Goal: Transaction & Acquisition: Book appointment/travel/reservation

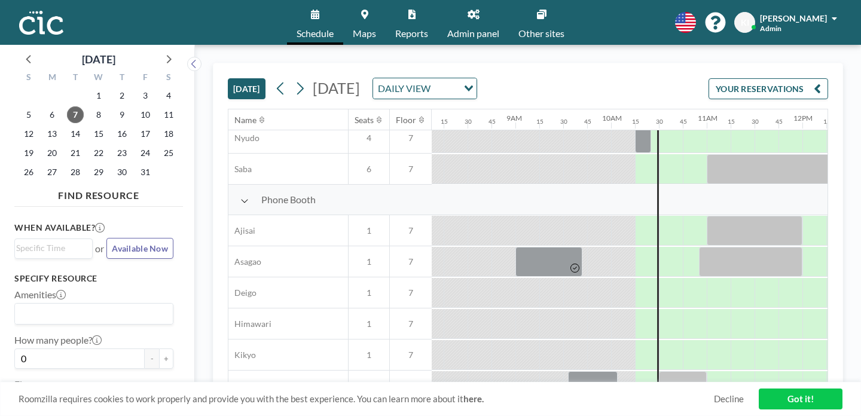
scroll to position [286, 778]
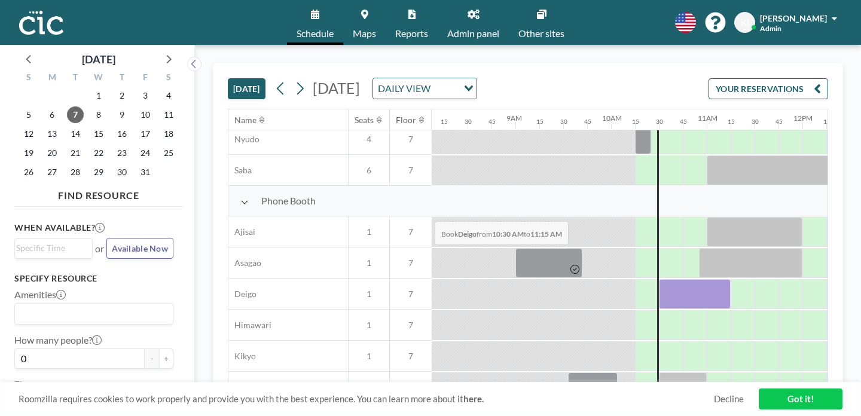
drag, startPoint x: 398, startPoint y: 193, endPoint x: 431, endPoint y: 193, distance: 33.5
click at [659, 279] on div at bounding box center [695, 294] width 72 height 30
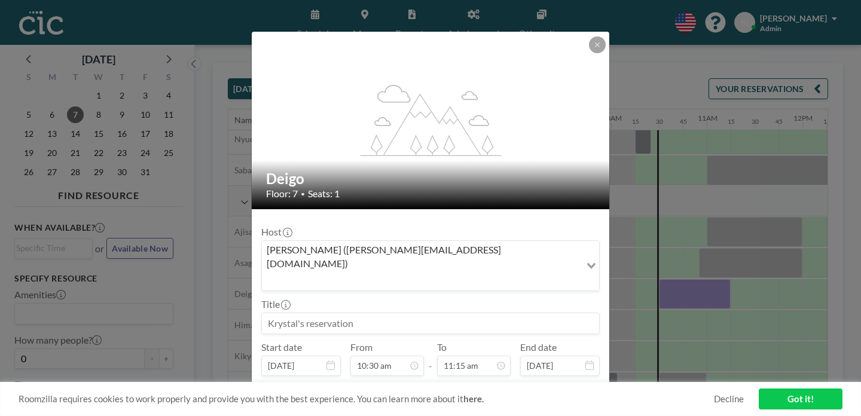
click at [414, 298] on div "Title" at bounding box center [430, 316] width 339 height 36
click at [398, 313] on input at bounding box center [430, 323] width 337 height 20
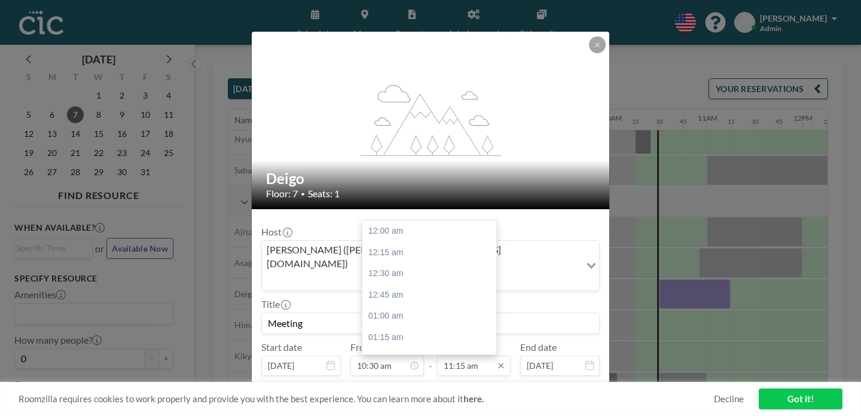
type input "Meeting"
click at [454, 356] on input "11:15 am" at bounding box center [474, 366] width 74 height 20
click at [424, 339] on div "11:00 am" at bounding box center [429, 350] width 134 height 22
type input "11:00 am"
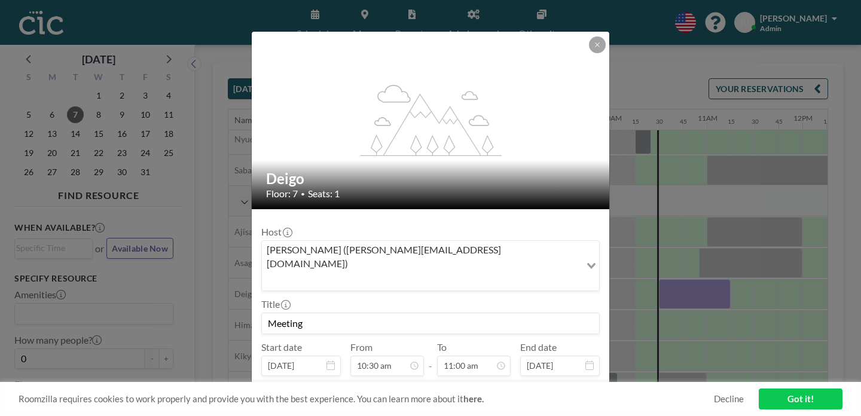
click at [539, 386] on button "BOOK NOW" at bounding box center [569, 396] width 60 height 21
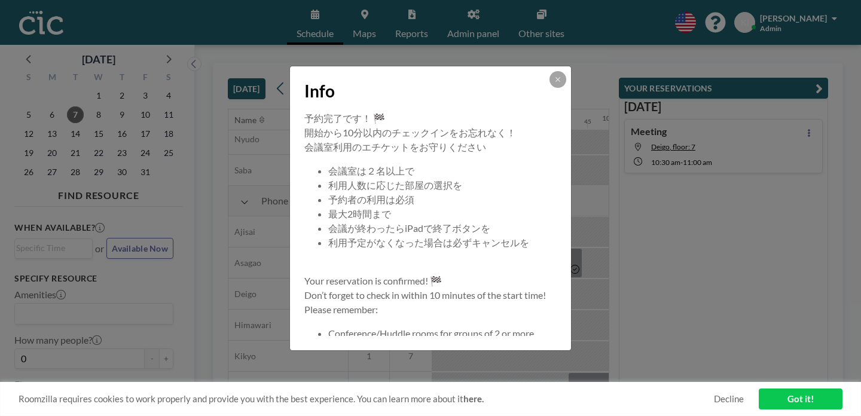
click at [534, 111] on div "Info" at bounding box center [430, 88] width 281 height 45
click at [534, 110] on div "Info" at bounding box center [430, 88] width 281 height 45
click at [554, 83] on icon at bounding box center [557, 79] width 7 height 7
